Goal: Navigation & Orientation: Find specific page/section

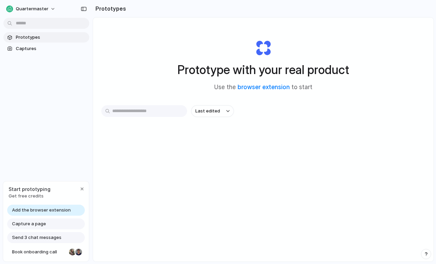
click at [42, 39] on span "Prototypes" at bounding box center [51, 37] width 71 height 7
click at [42, 49] on span "Captures" at bounding box center [51, 48] width 71 height 7
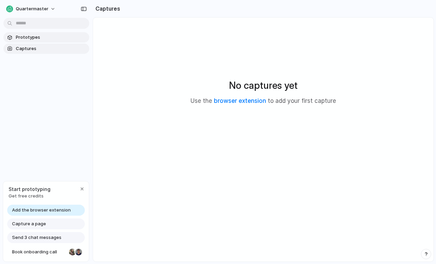
click at [44, 37] on span "Prototypes" at bounding box center [51, 37] width 71 height 7
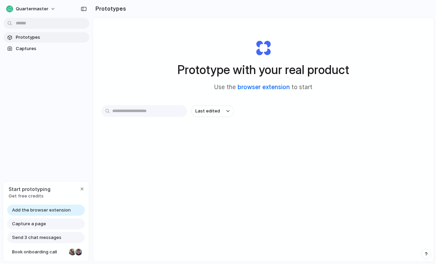
click at [255, 89] on link "browser extension" at bounding box center [264, 87] width 52 height 7
